Goal: Find specific fact: Find specific fact

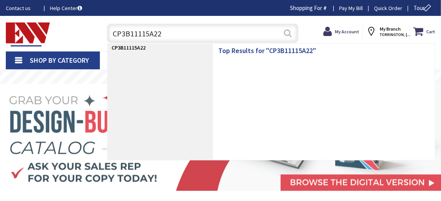
type input "CP3B11115A22"
click at [292, 30] on button "Search" at bounding box center [287, 32] width 10 height 17
